Goal: Navigation & Orientation: Find specific page/section

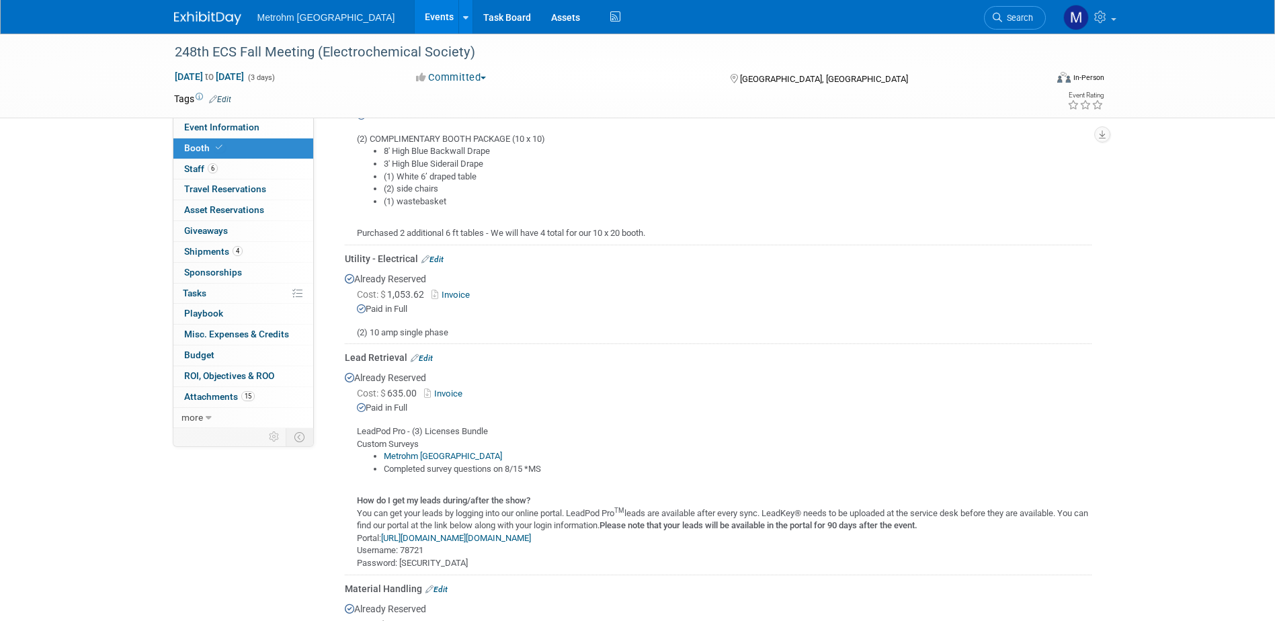
click at [192, 16] on img at bounding box center [207, 17] width 67 height 13
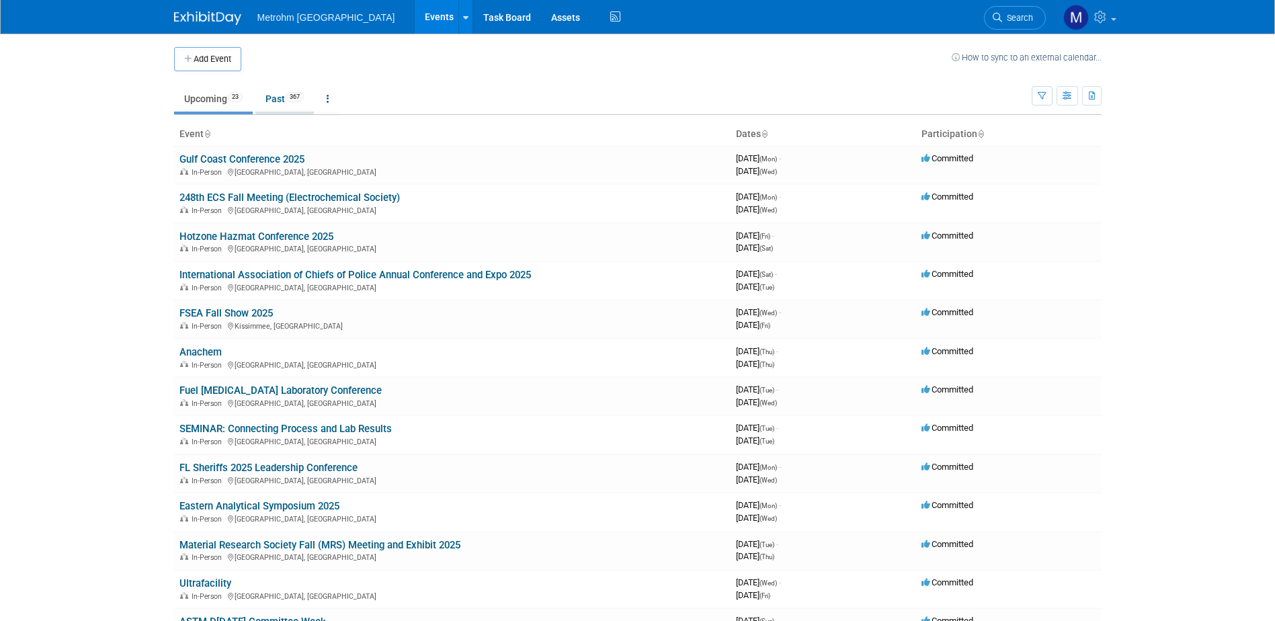
click at [276, 103] on link "Past 367" at bounding box center [284, 99] width 58 height 26
